Goal: Task Accomplishment & Management: Manage account settings

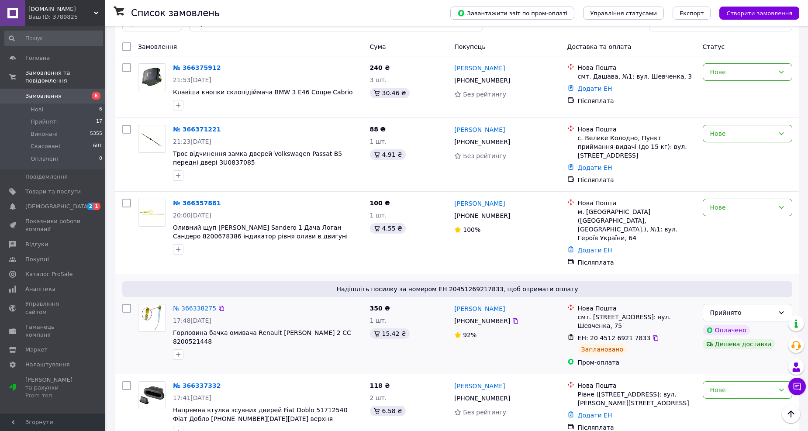
scroll to position [97, 0]
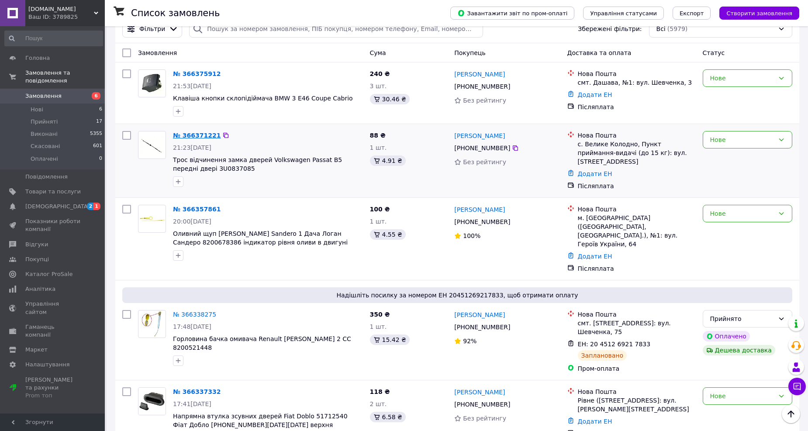
click at [203, 133] on link "№ 366371221" at bounding box center [197, 135] width 48 height 7
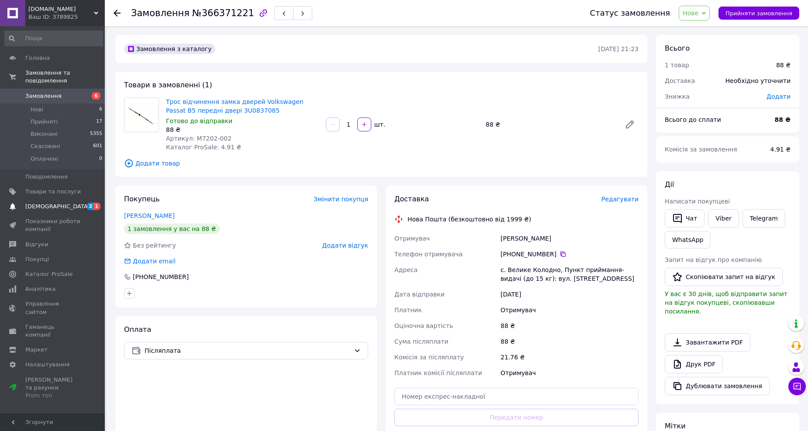
click at [43, 203] on span "[DEMOGRAPHIC_DATA]" at bounding box center [57, 207] width 65 height 8
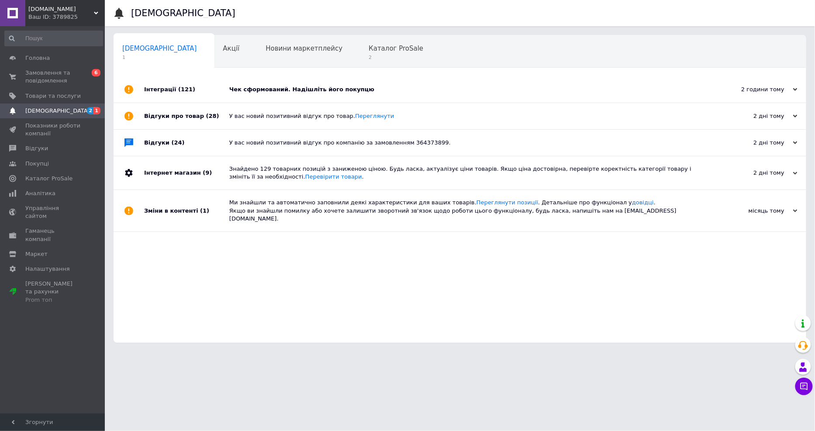
click at [342, 93] on div "Чек сформований. Надішліть його покупцю" at bounding box center [469, 90] width 481 height 8
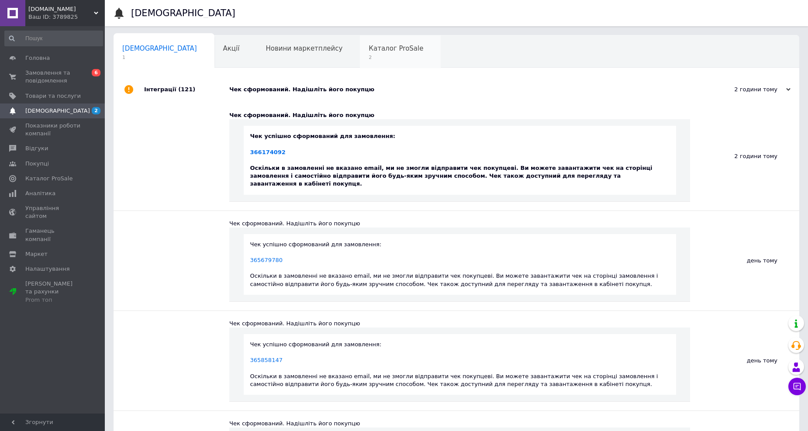
click at [369, 51] on span "Каталог ProSale" at bounding box center [396, 49] width 55 height 8
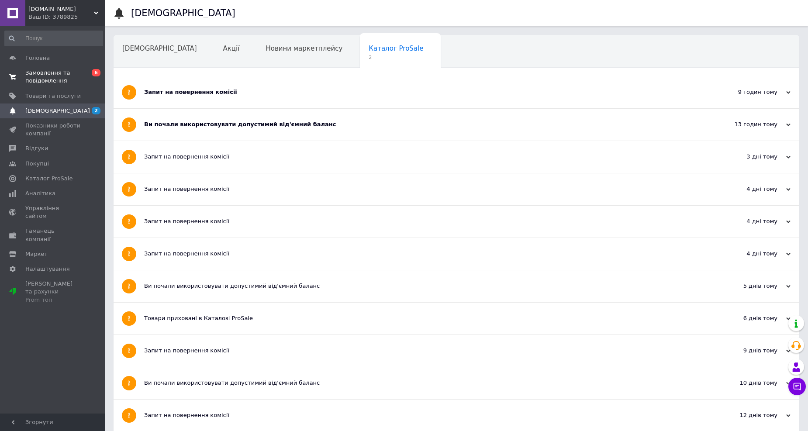
click at [53, 76] on span "Замовлення та повідомлення" at bounding box center [52, 77] width 55 height 16
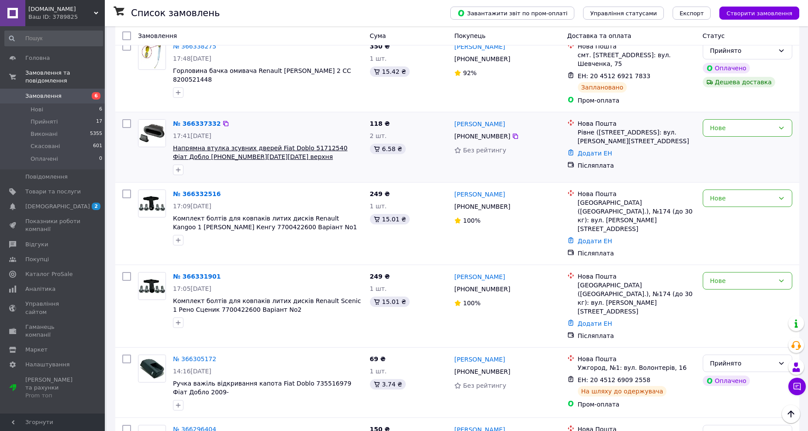
scroll to position [388, 0]
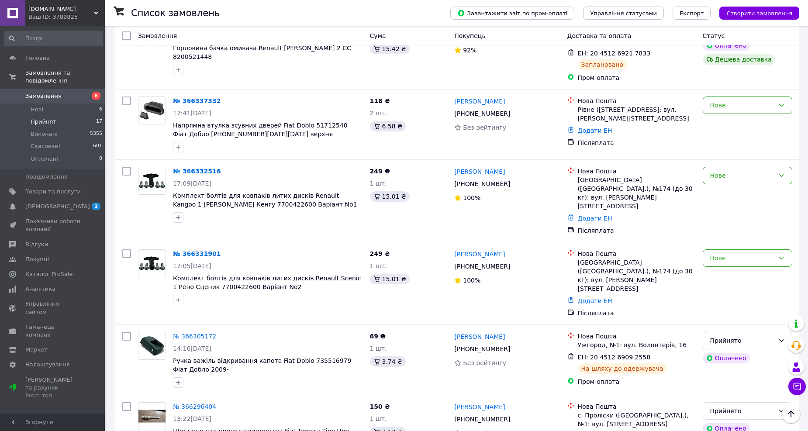
click at [33, 118] on span "Прийняті" at bounding box center [44, 122] width 27 height 8
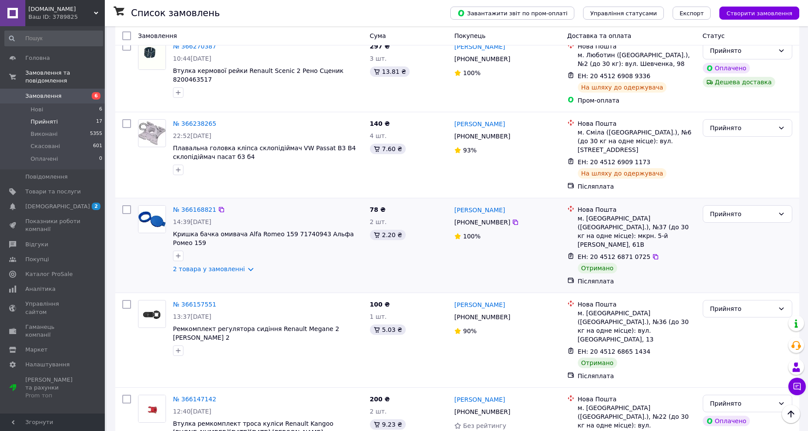
scroll to position [485, 0]
click at [124, 212] on input "checkbox" at bounding box center [126, 211] width 9 height 9
checkbox input "true"
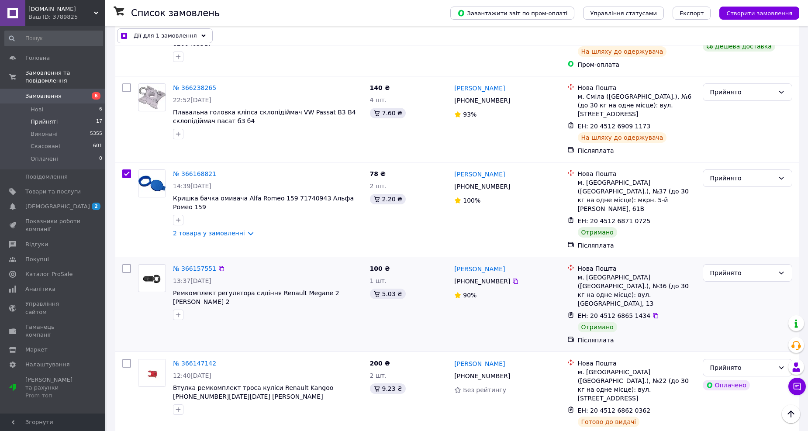
scroll to position [534, 0]
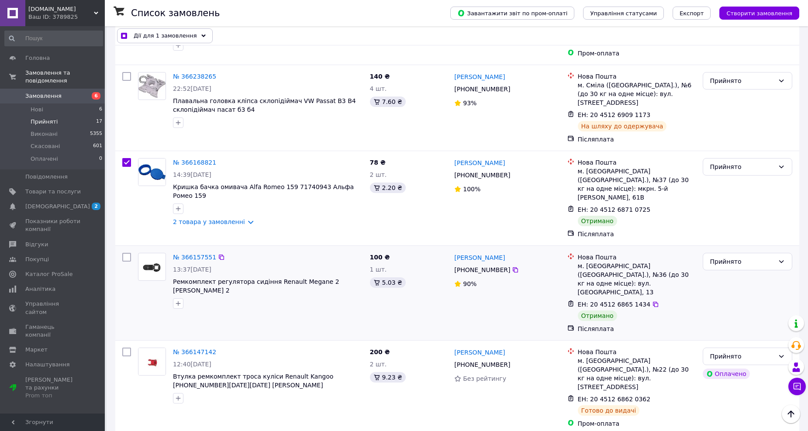
click at [124, 253] on input "checkbox" at bounding box center [126, 257] width 9 height 9
checkbox input "true"
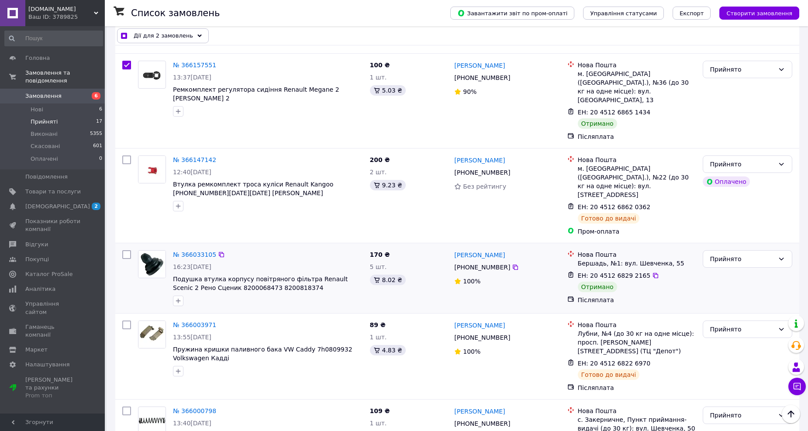
scroll to position [728, 0]
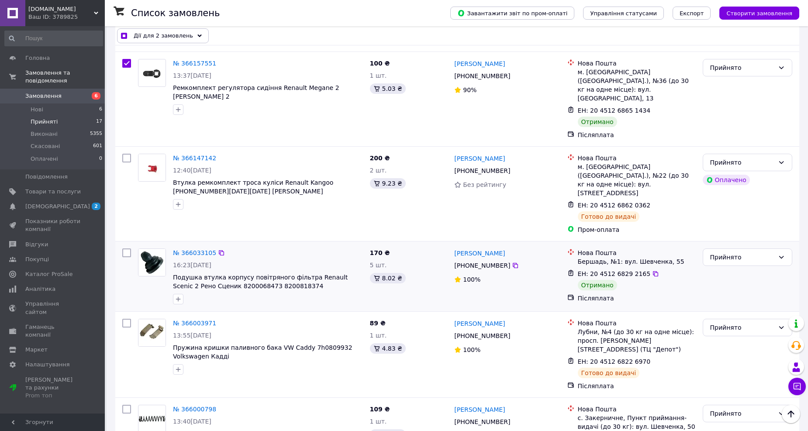
click at [128, 249] on input "checkbox" at bounding box center [126, 253] width 9 height 9
checkbox input "true"
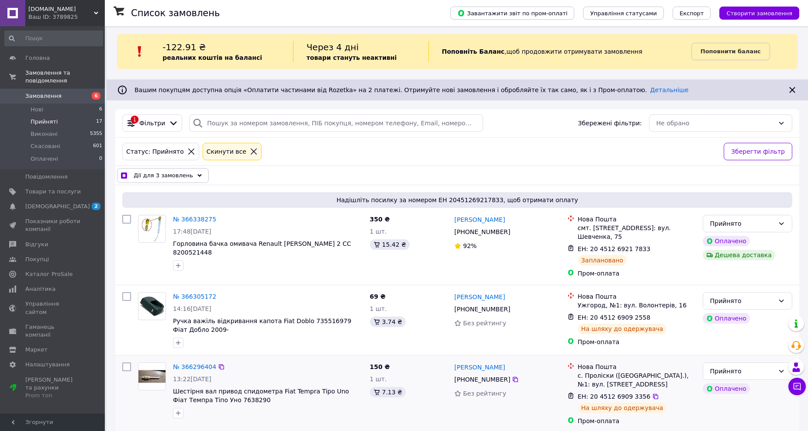
scroll to position [0, 0]
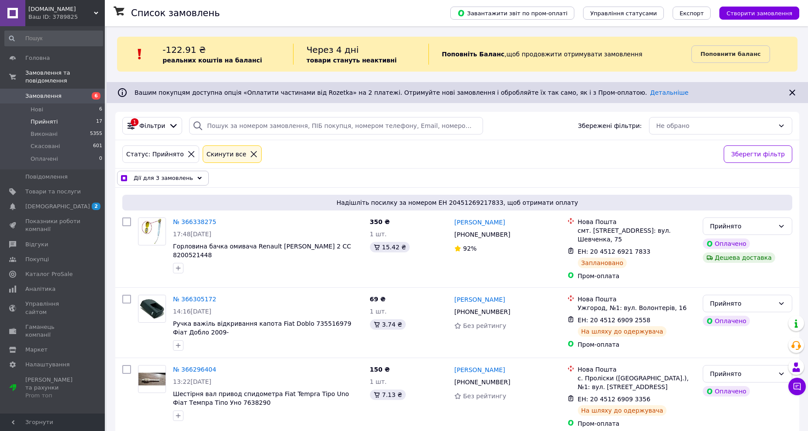
click at [162, 175] on span "Дії для 3 замовлень" at bounding box center [163, 178] width 59 height 9
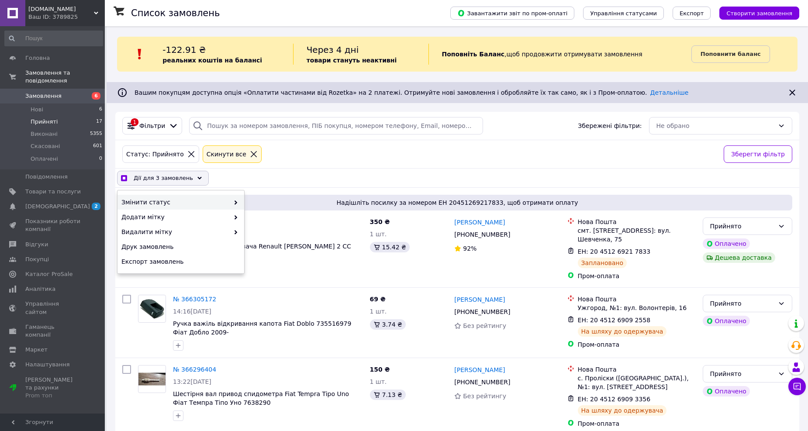
click at [163, 198] on span "Змінити статус" at bounding box center [175, 202] width 108 height 9
checkbox input "true"
click at [229, 199] on span at bounding box center [233, 202] width 9 height 9
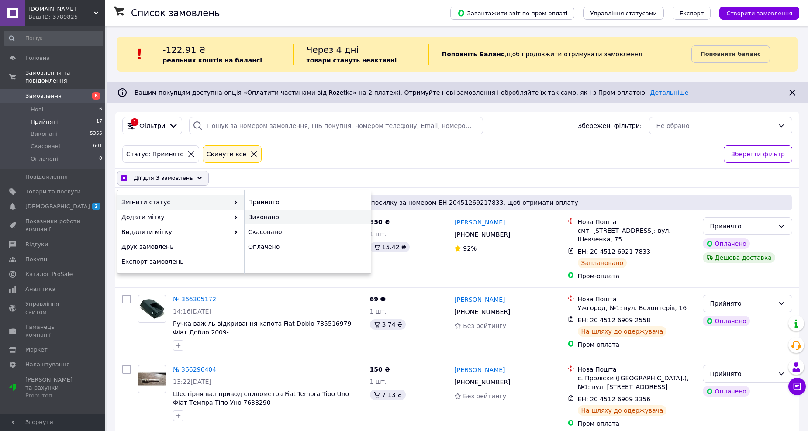
click at [254, 217] on div "Виконано" at bounding box center [307, 217] width 127 height 15
checkbox input "false"
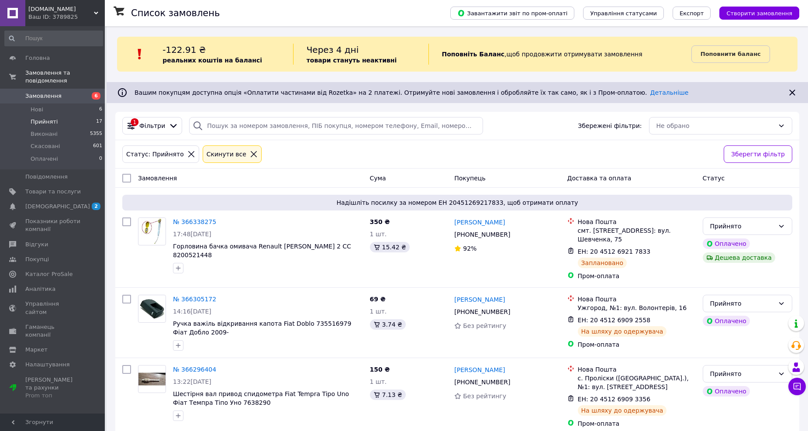
click at [45, 92] on span "Замовлення" at bounding box center [43, 96] width 36 height 8
